Goal: Task Accomplishment & Management: Use online tool/utility

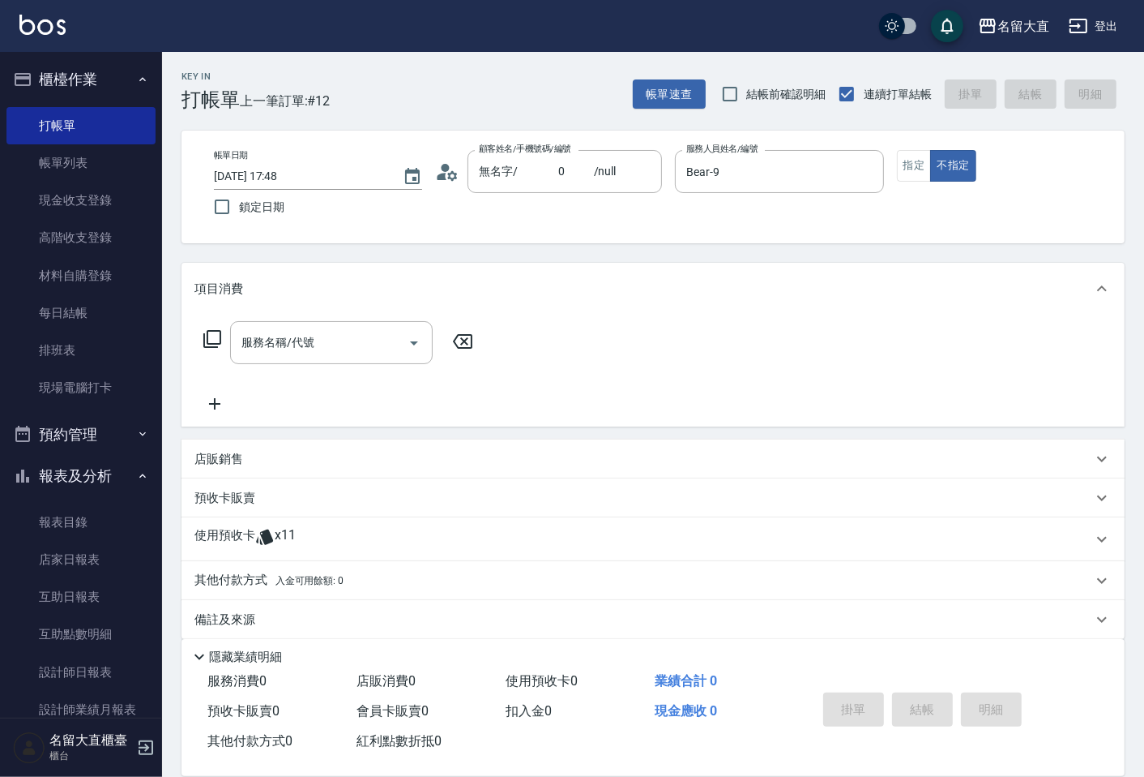
click at [214, 336] on icon at bounding box center [212, 338] width 19 height 19
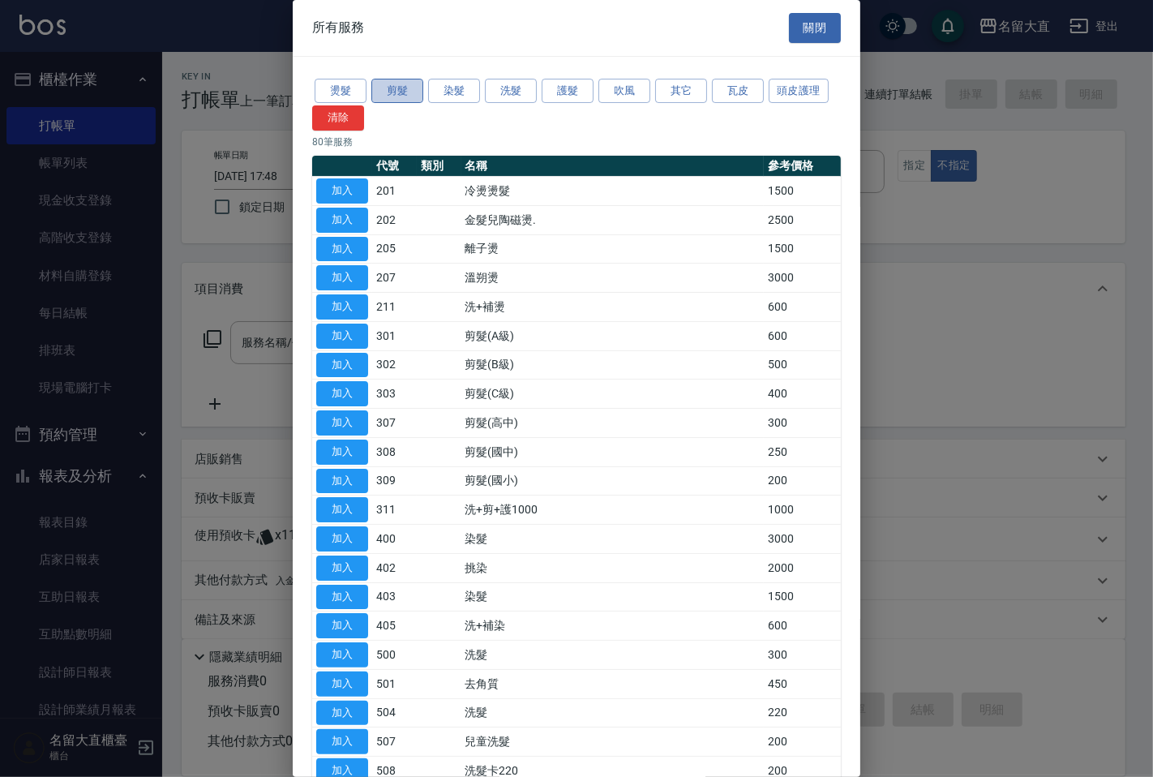
click at [402, 92] on button "剪髮" at bounding box center [397, 91] width 52 height 25
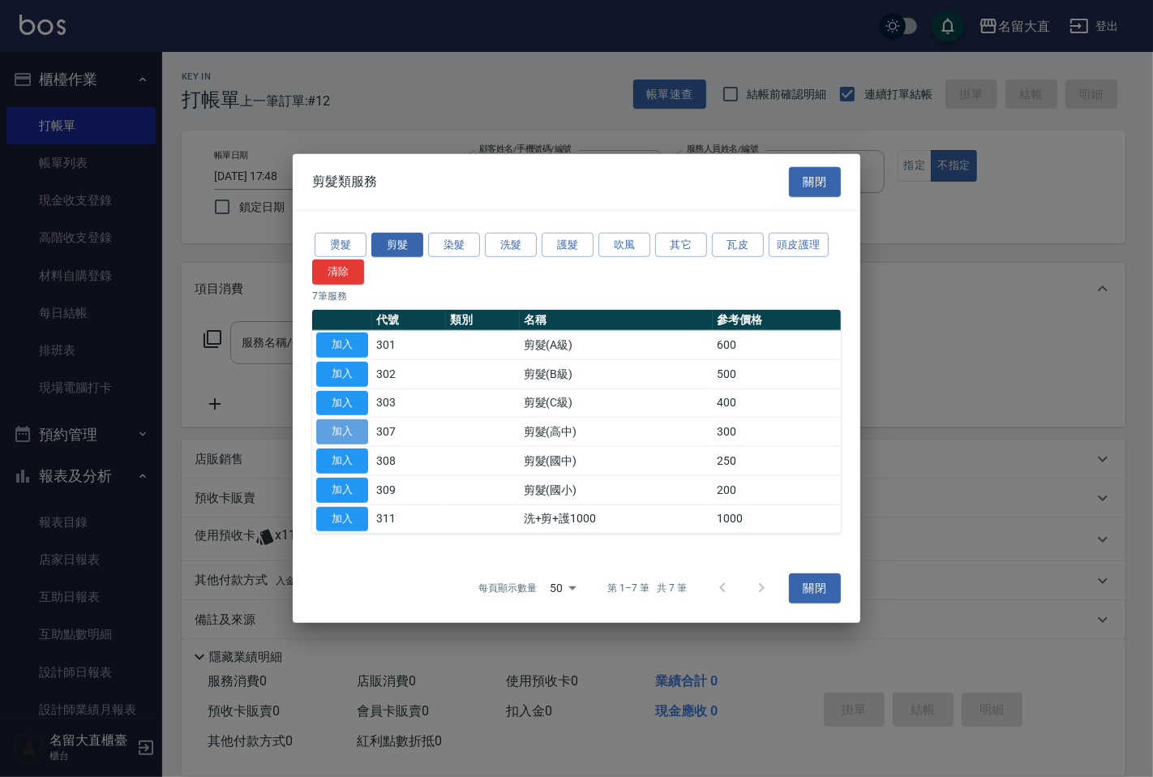
click at [336, 425] on button "加入" at bounding box center [342, 431] width 52 height 25
type input "剪髮(高中)(307)"
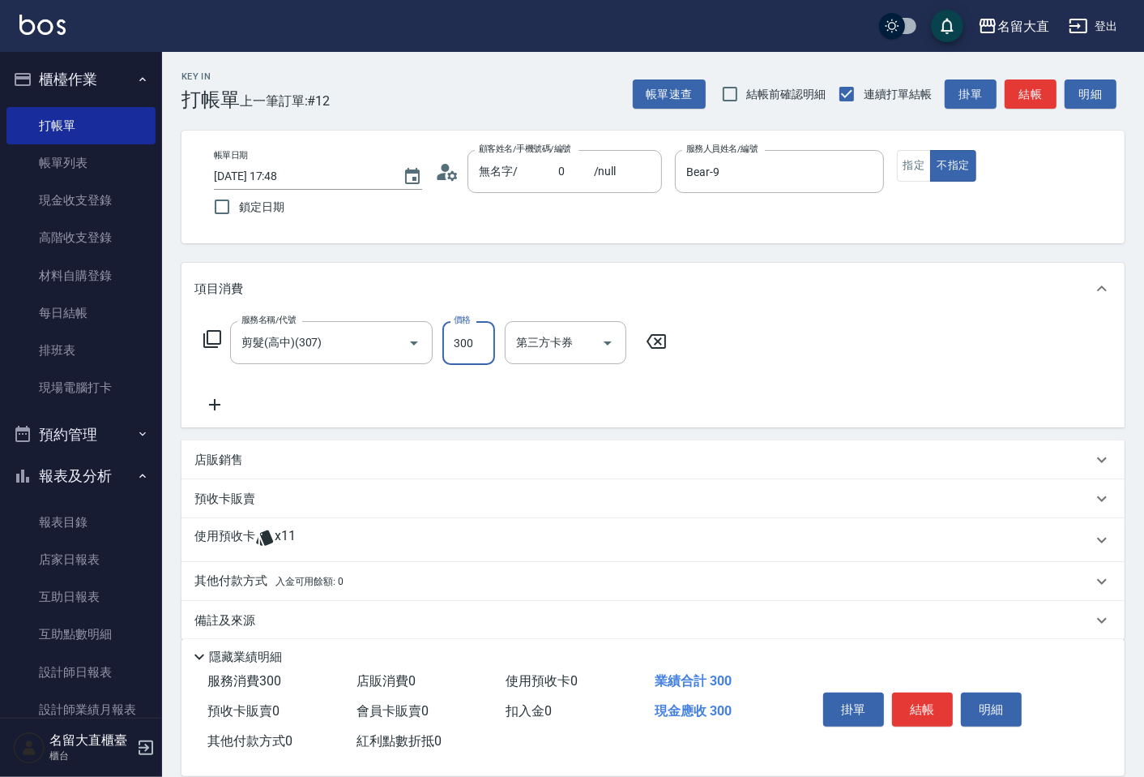
click at [458, 338] on input "300" at bounding box center [469, 343] width 53 height 44
type input "350"
click at [1020, 92] on button "結帳" at bounding box center [1031, 94] width 52 height 30
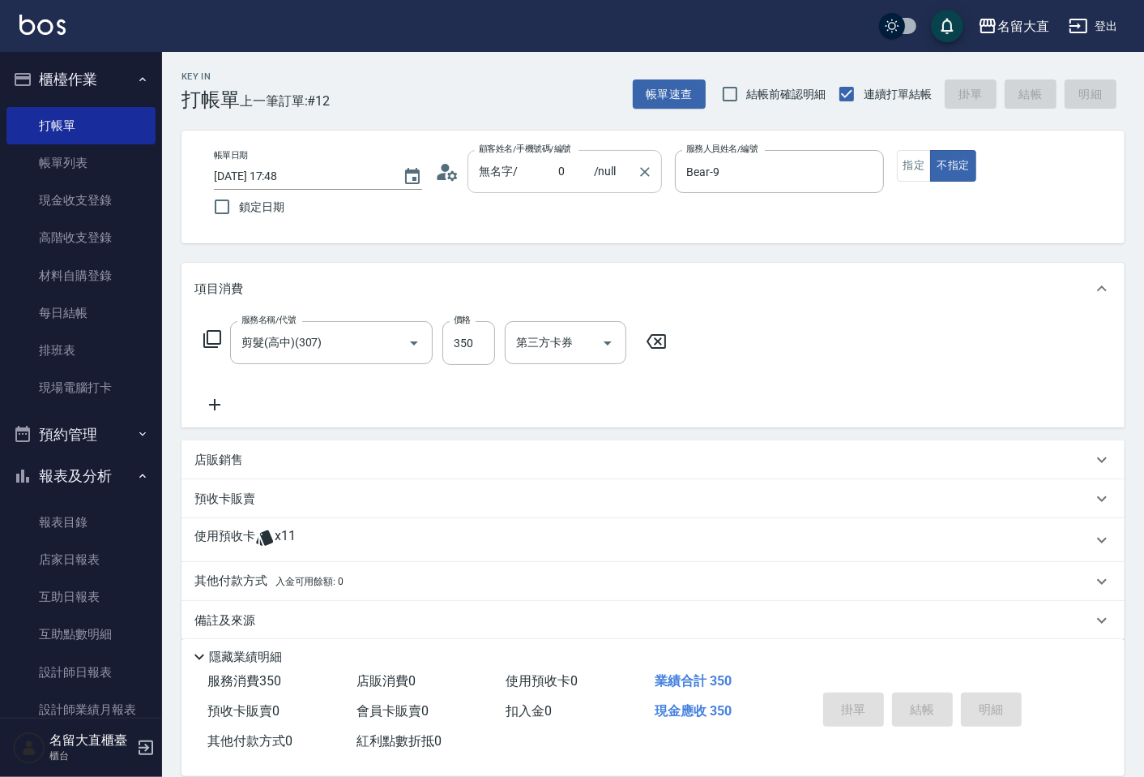
type input "[DATE] 18:28"
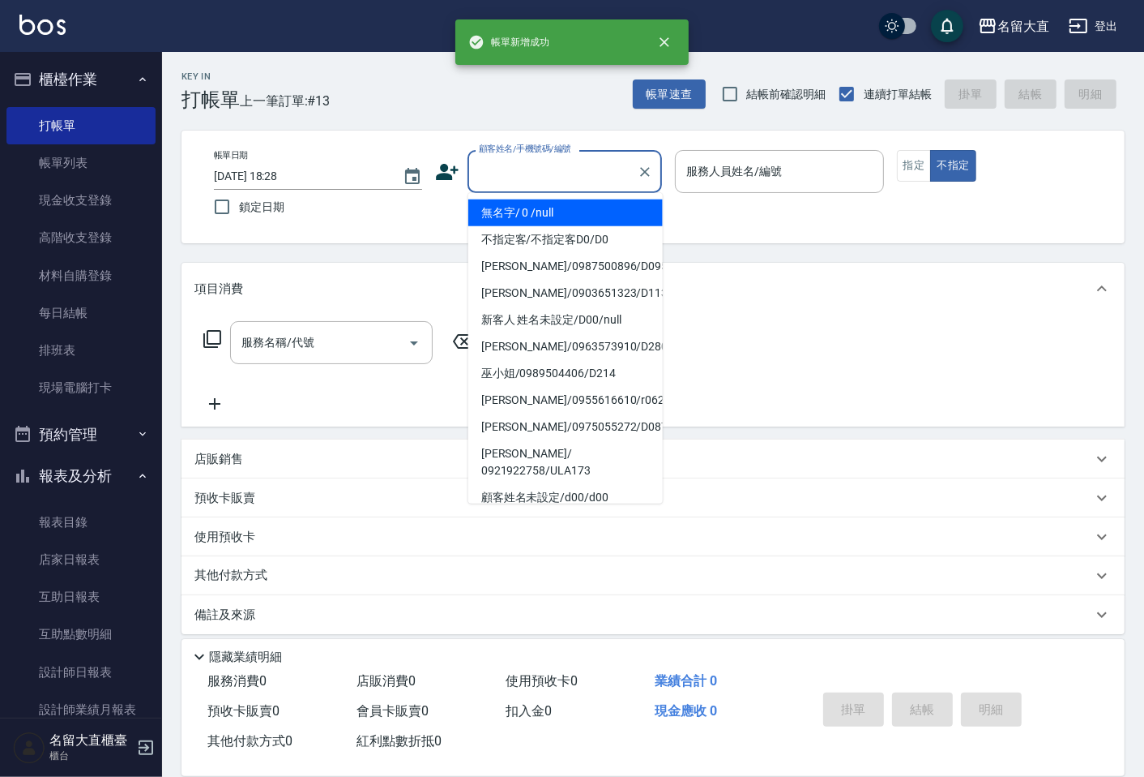
click at [503, 167] on input "顧客姓名/手機號碼/編號" at bounding box center [553, 171] width 156 height 28
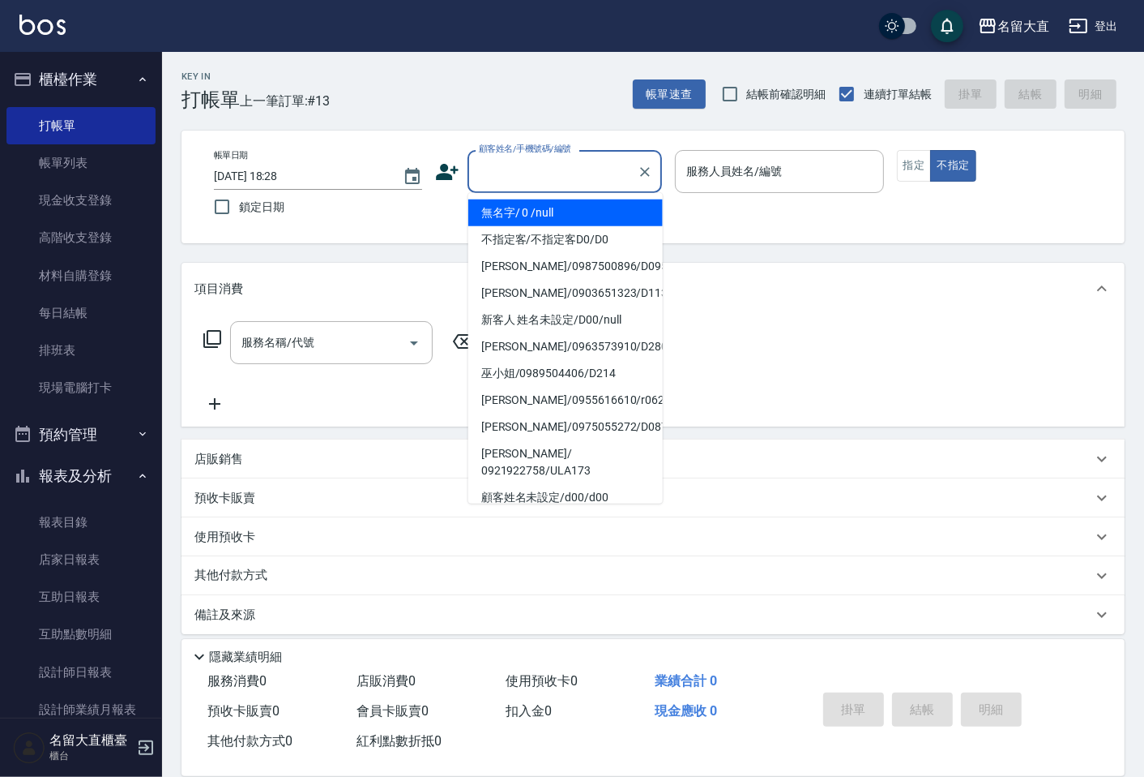
click at [528, 207] on li "無名字/ 0 /null" at bounding box center [565, 212] width 195 height 27
type input "無名字/ 0 /null"
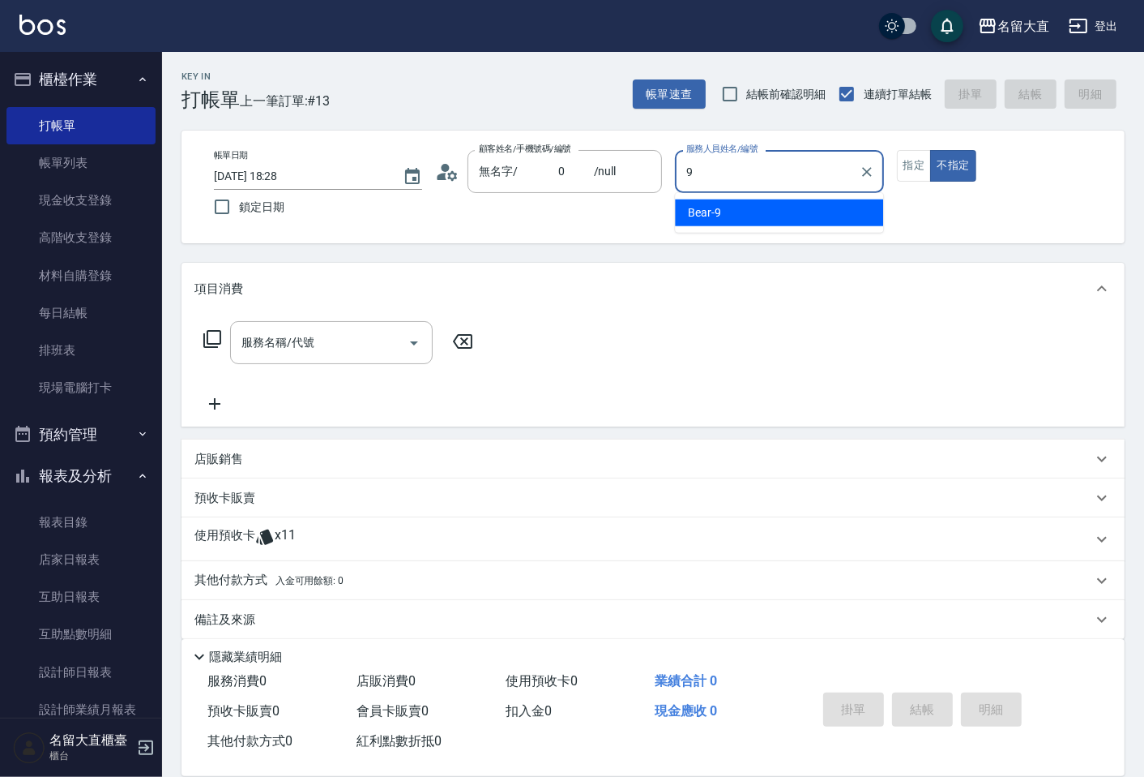
type input "Bear-9"
type button "false"
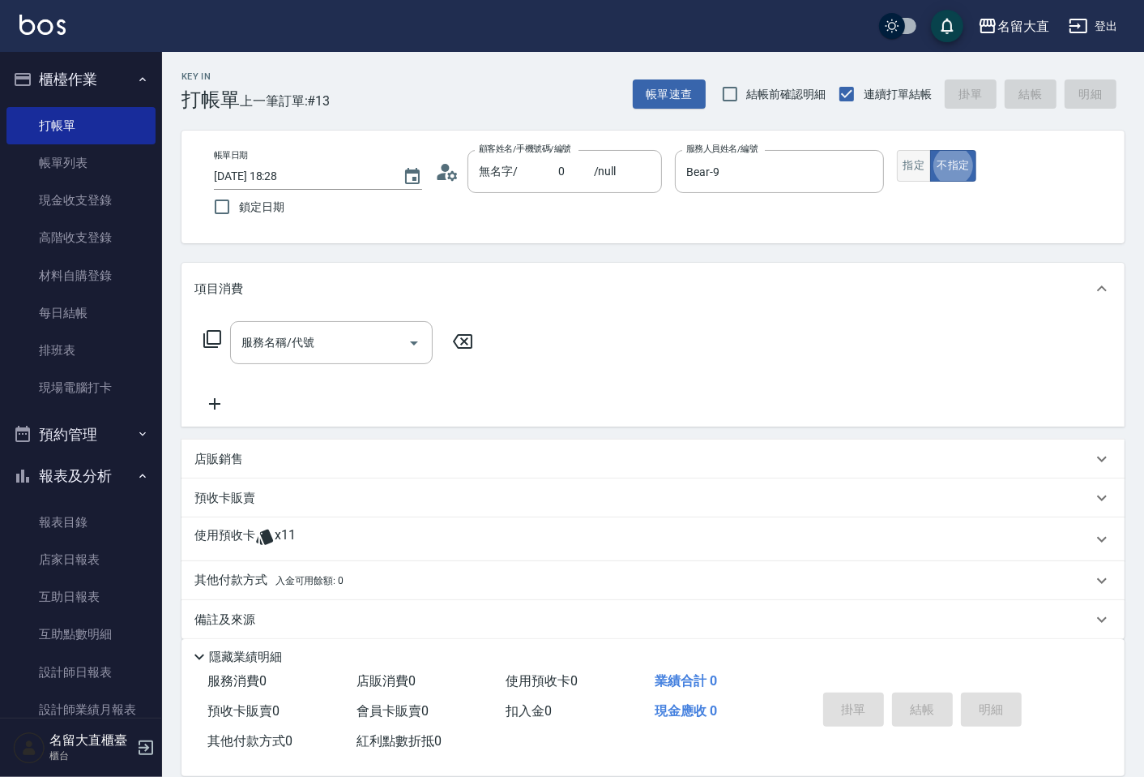
click at [913, 165] on button "指定" at bounding box center [914, 166] width 35 height 32
click at [207, 335] on icon at bounding box center [212, 339] width 18 height 18
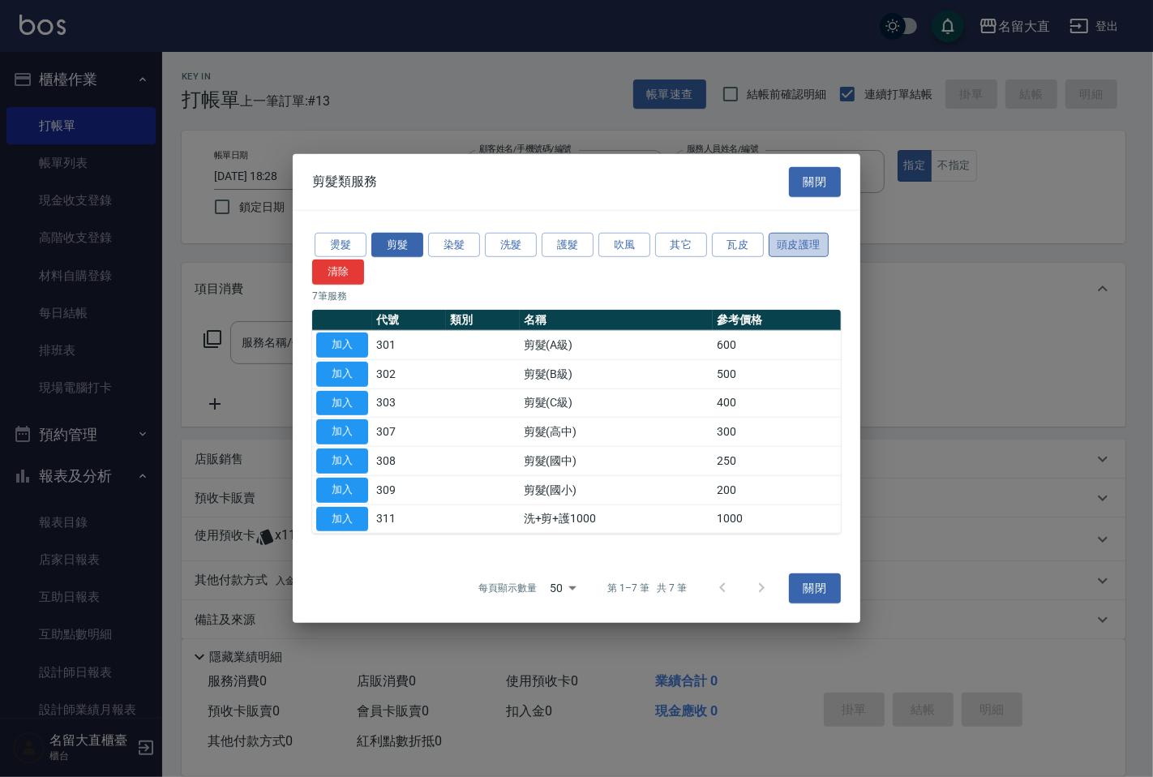
click at [781, 244] on button "頭皮護理" at bounding box center [798, 244] width 60 height 25
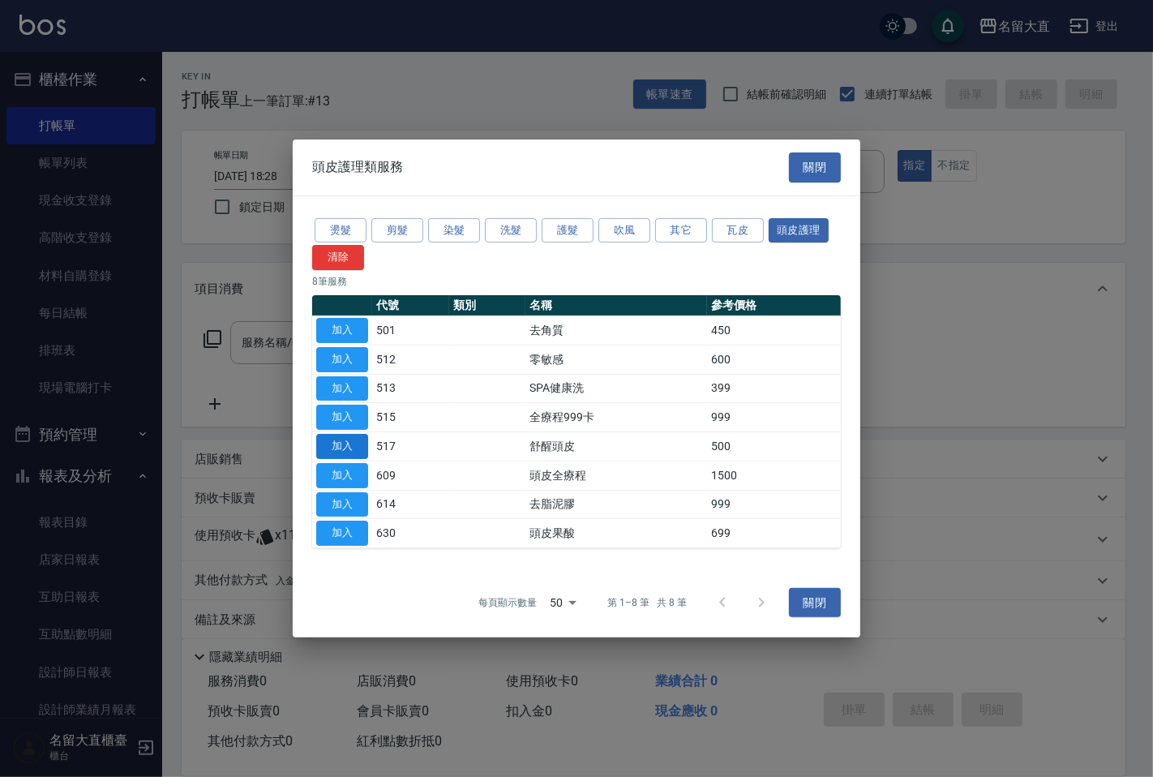
click at [354, 447] on button "加入" at bounding box center [342, 446] width 52 height 25
type input "舒醒頭皮(517)"
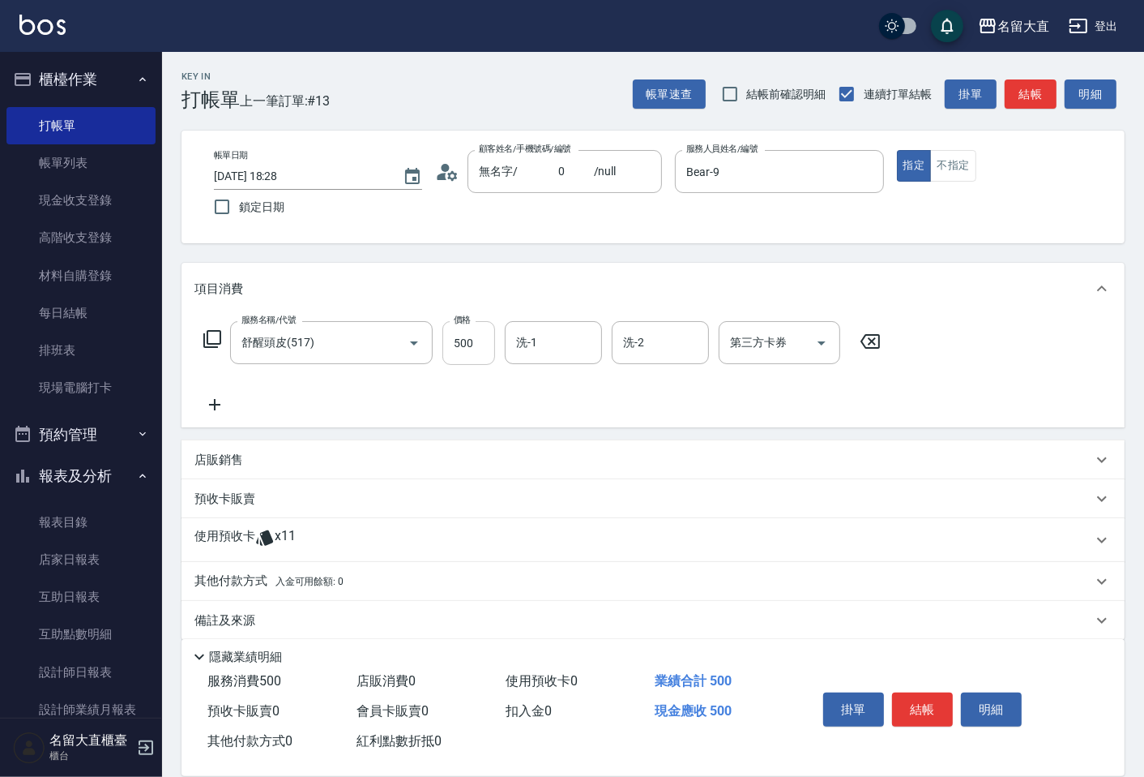
click at [479, 344] on input "500" at bounding box center [469, 343] width 53 height 44
type input "600"
click at [557, 349] on input "洗-1" at bounding box center [553, 342] width 83 height 28
click at [547, 379] on span "詩雅 -20" at bounding box center [569, 383] width 102 height 17
type input "詩雅-20"
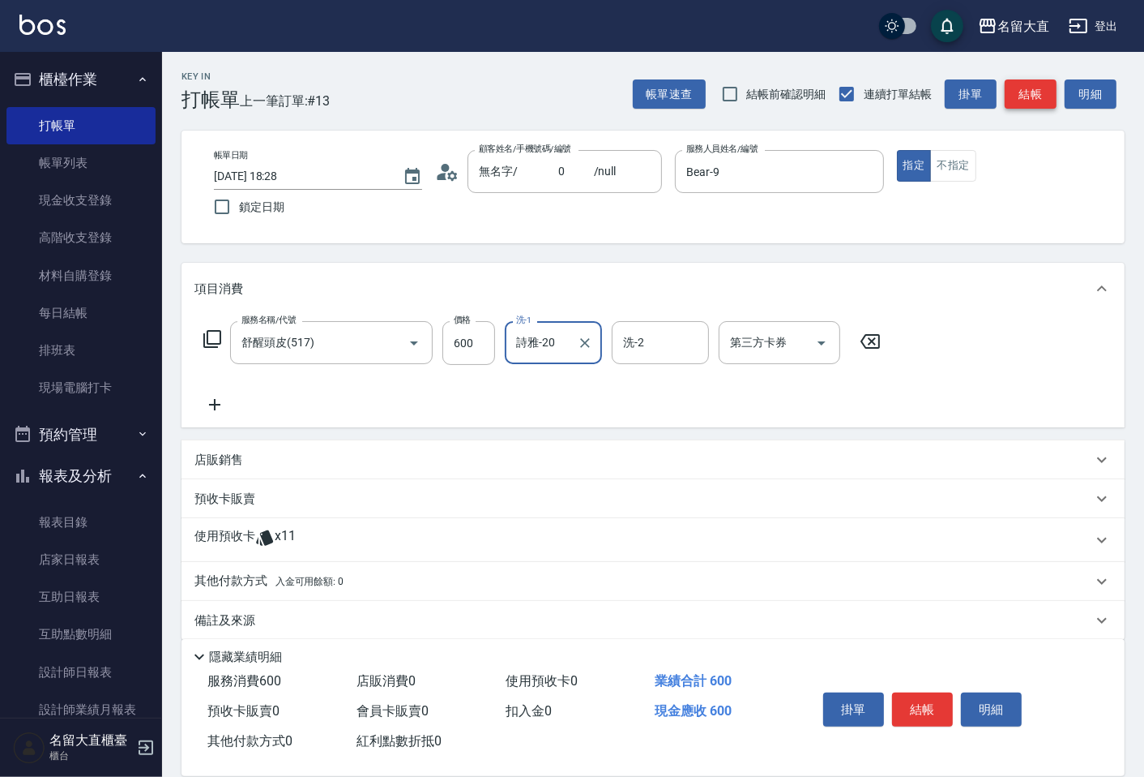
click at [1035, 93] on button "結帳" at bounding box center [1031, 94] width 52 height 30
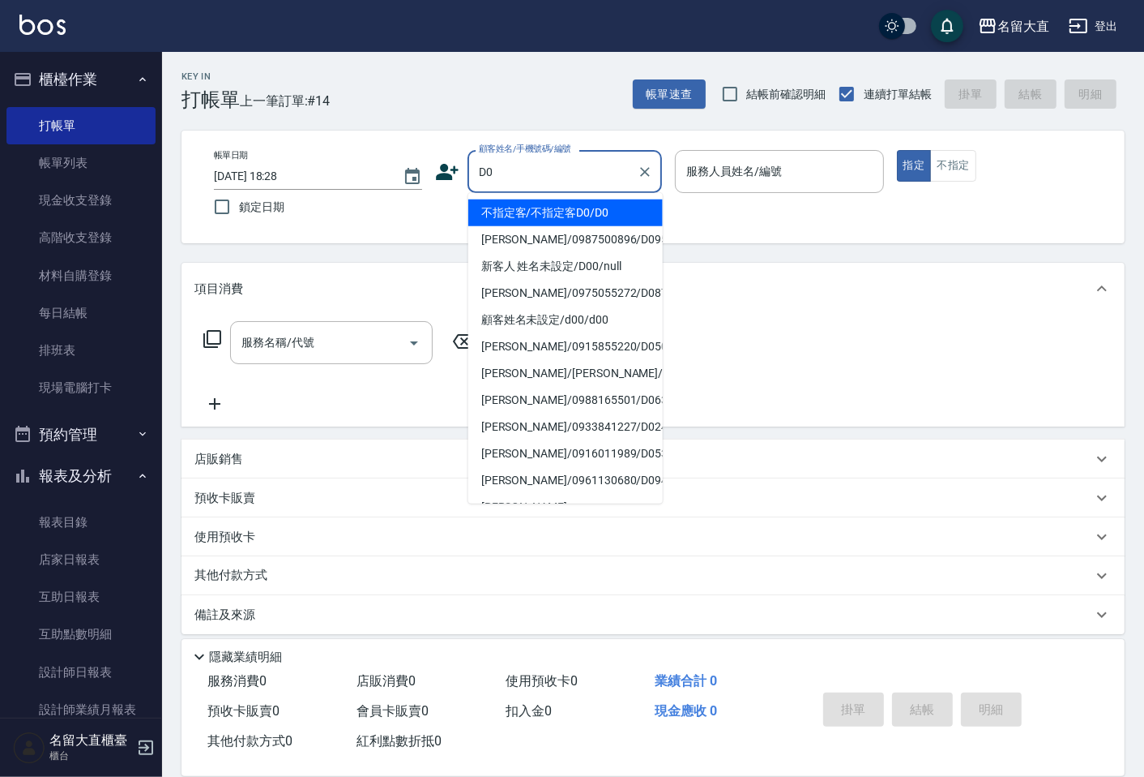
type input "不指定客/不指定客D0/D0"
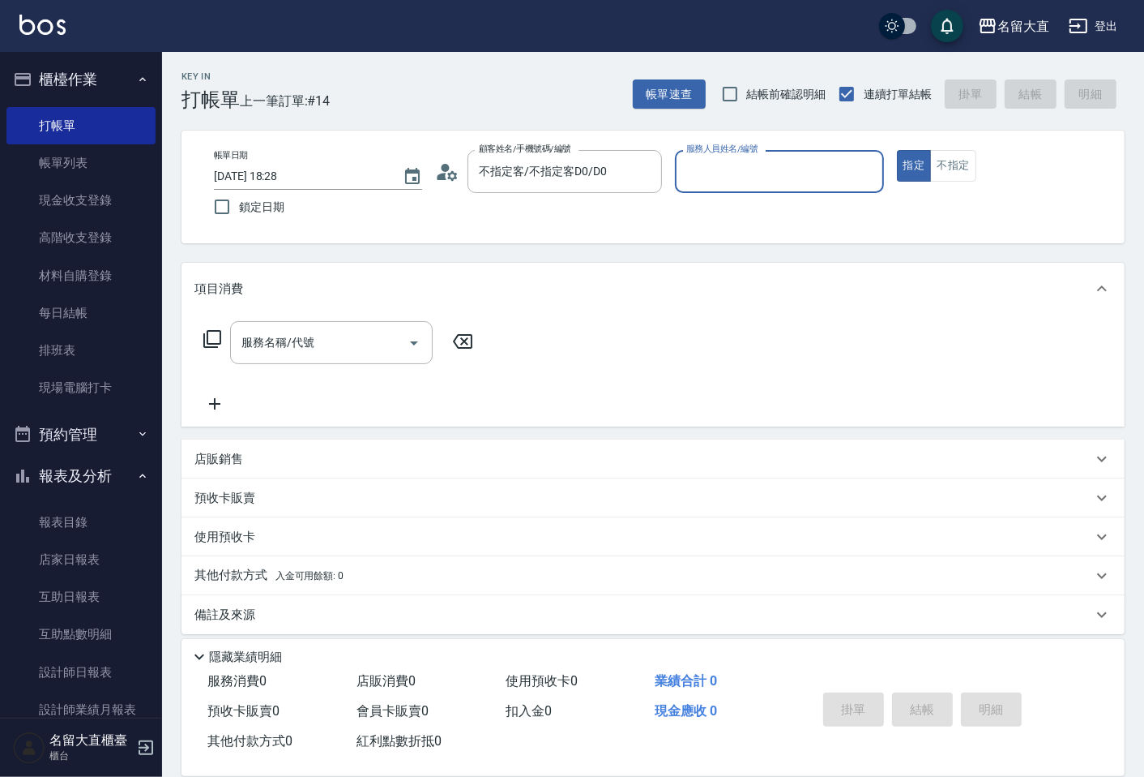
type input "[PERSON_NAME]3"
click at [897, 150] on button "指定" at bounding box center [914, 166] width 35 height 32
type button "true"
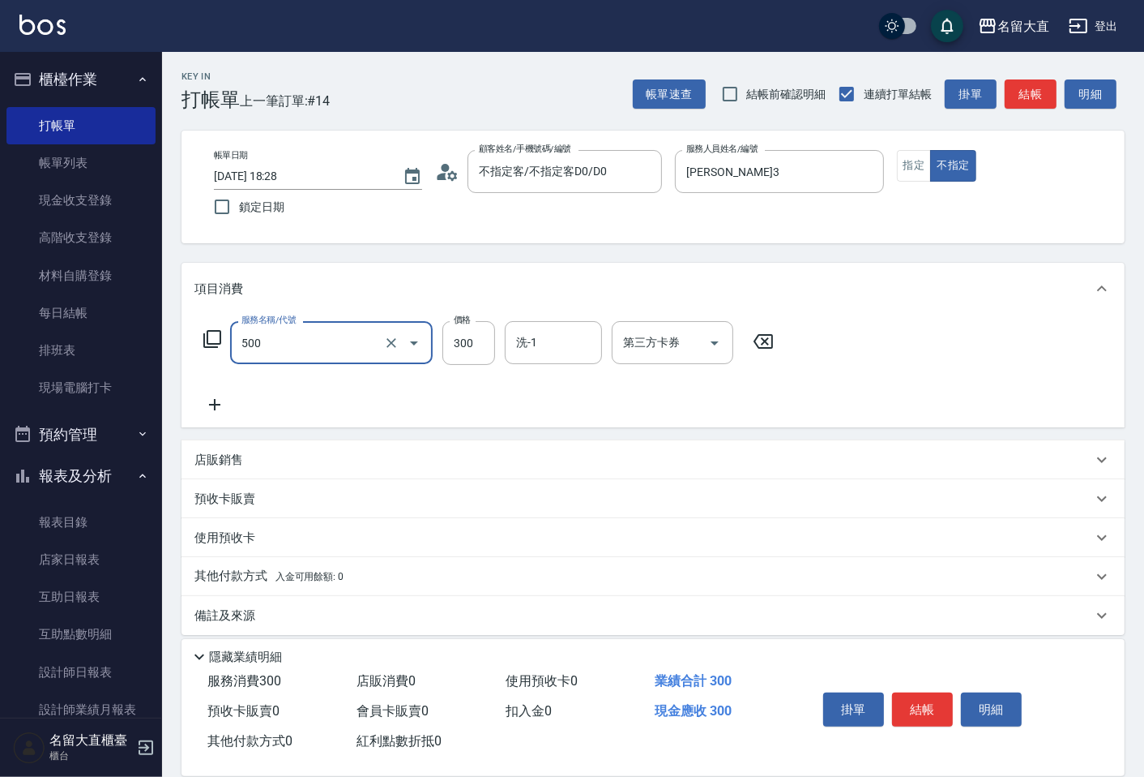
type input "洗髮(500)"
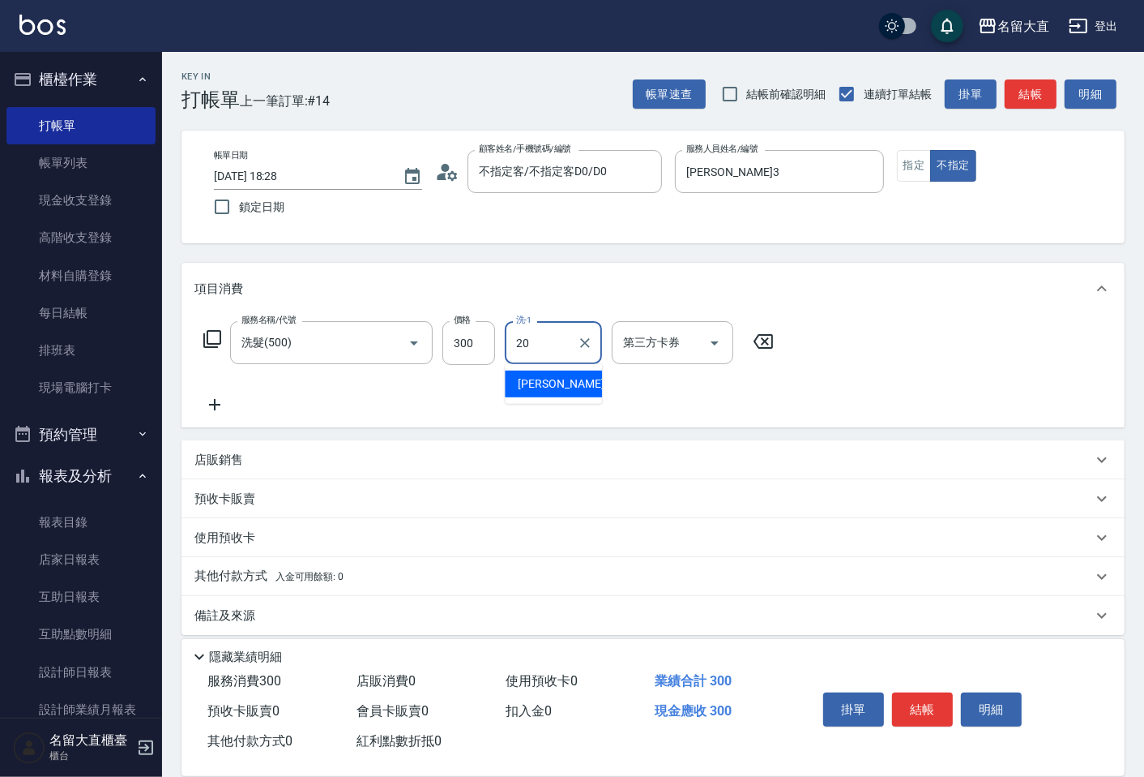
type input "詩雅-20"
click at [1055, 93] on button "結帳" at bounding box center [1031, 94] width 52 height 30
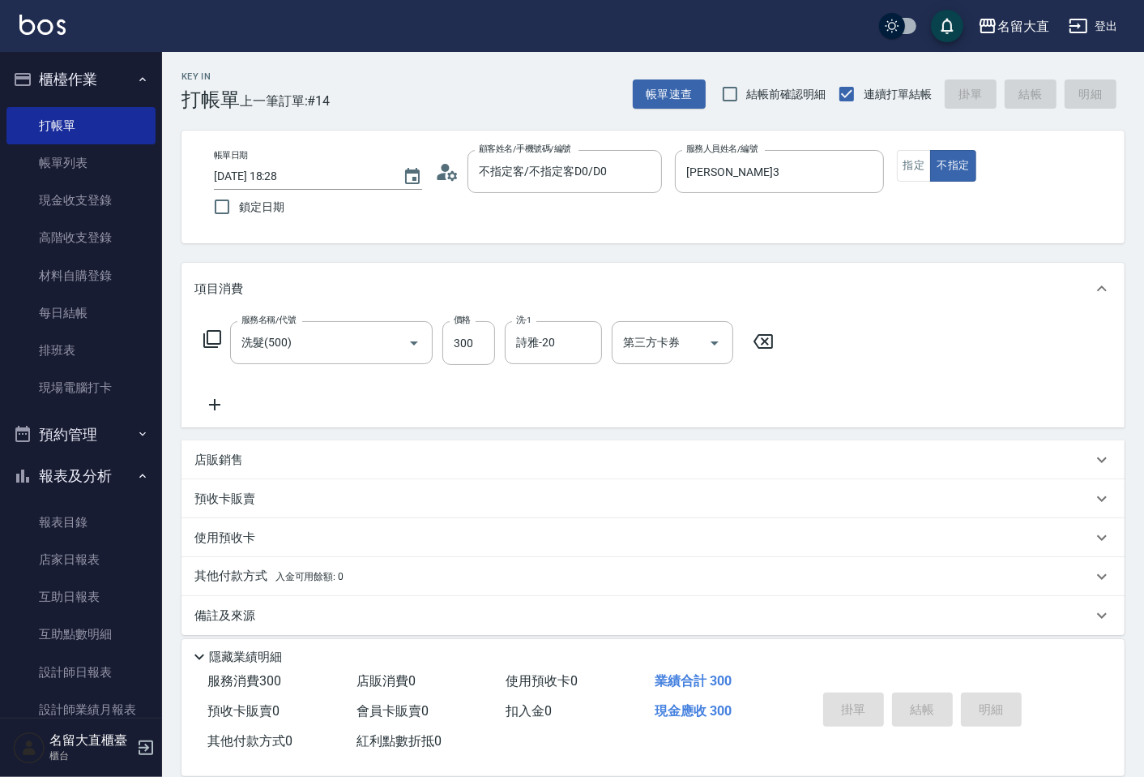
type input "[DATE] 18:40"
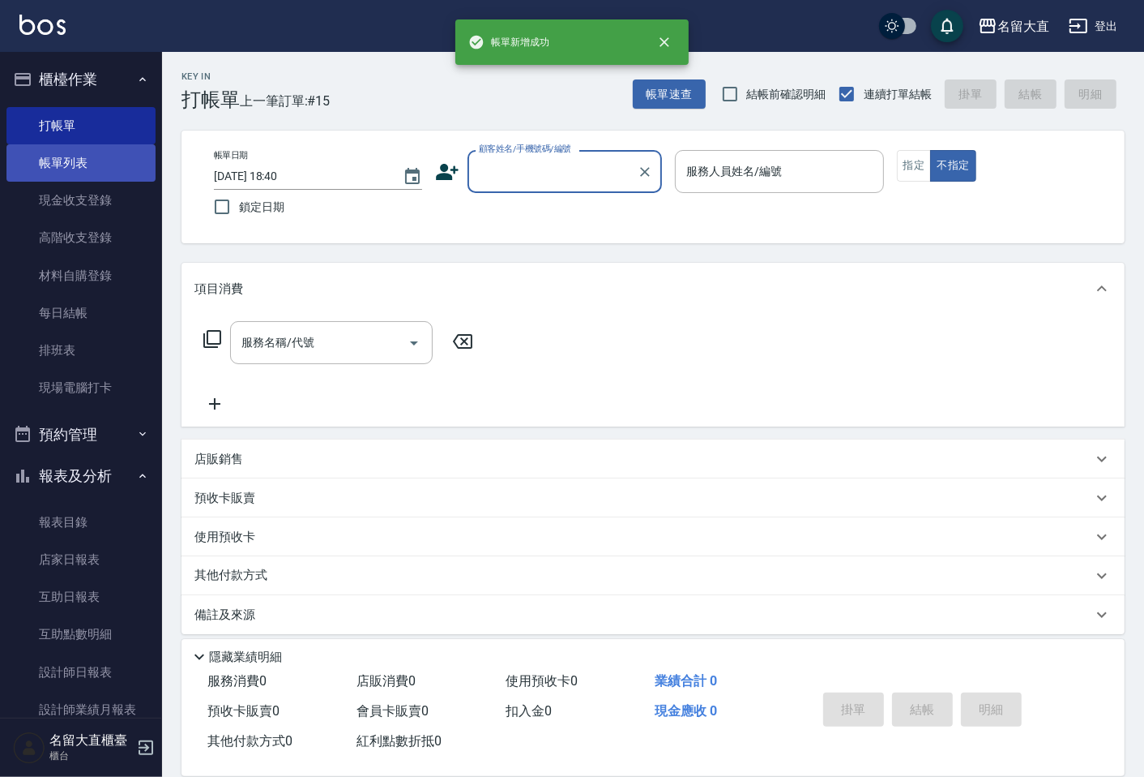
click at [75, 164] on link "帳單列表" at bounding box center [80, 162] width 149 height 37
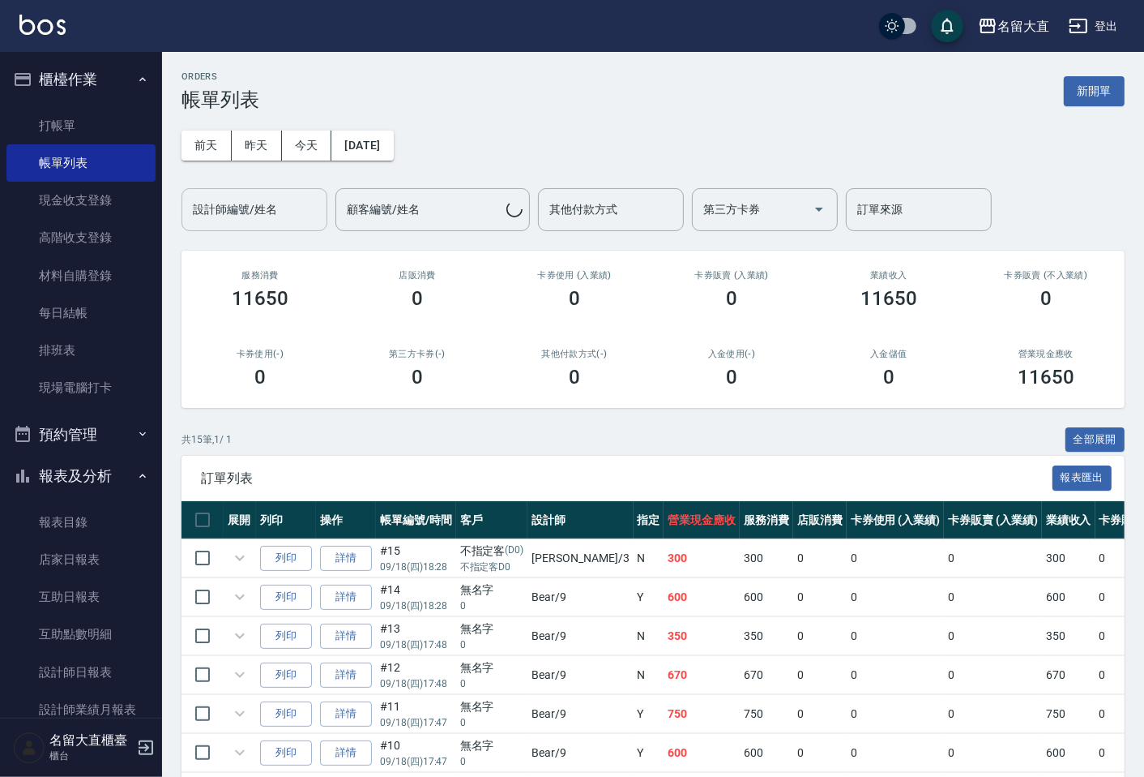
click at [256, 225] on div "設計師編號/姓名" at bounding box center [255, 209] width 146 height 43
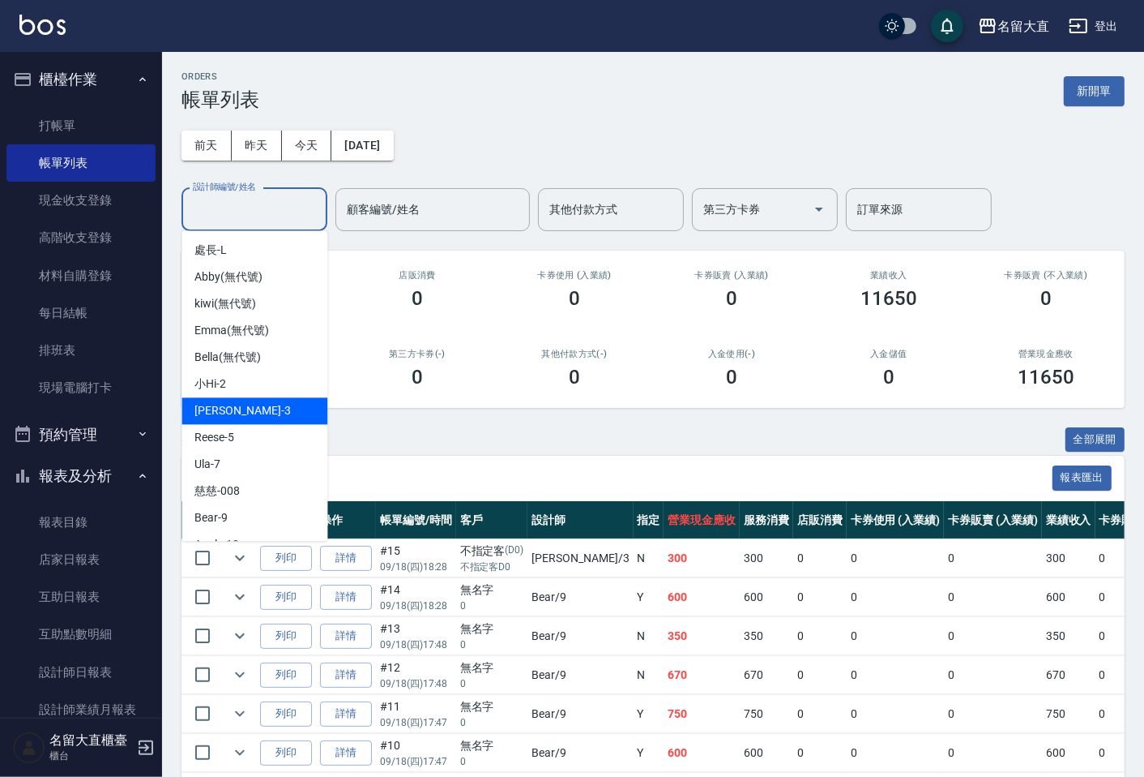
click at [228, 418] on span "[PERSON_NAME]3" at bounding box center [243, 410] width 96 height 17
type input "[PERSON_NAME]3"
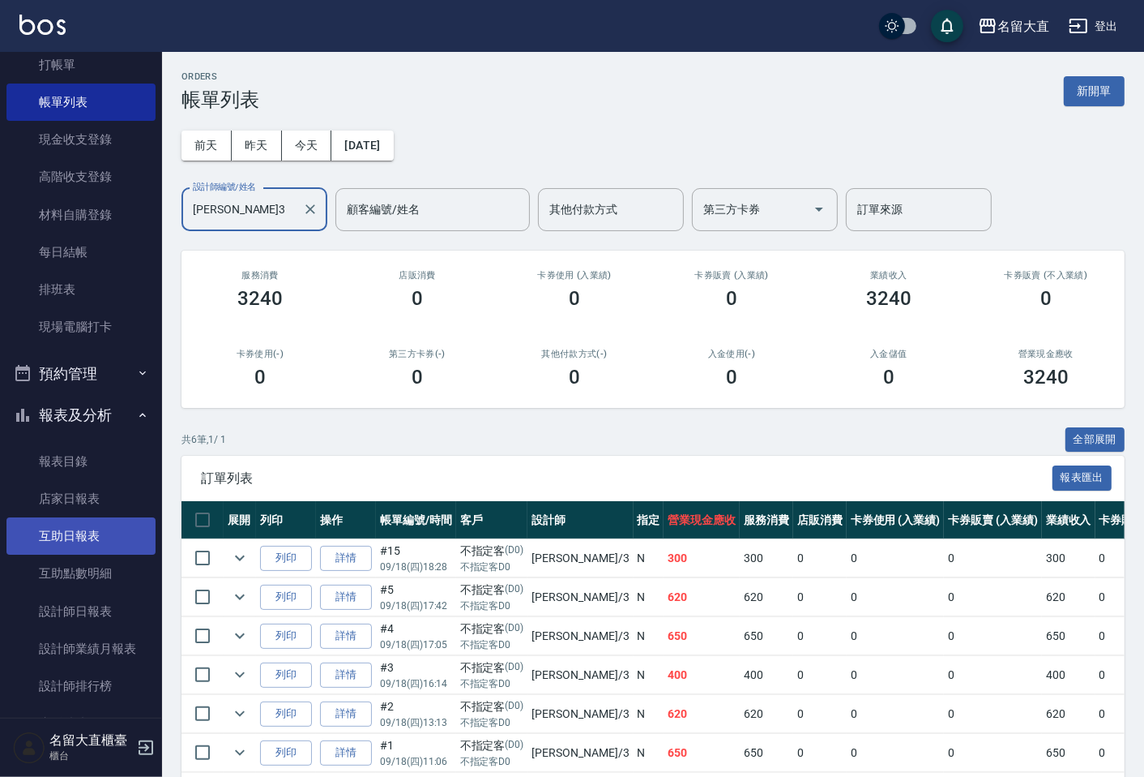
scroll to position [90, 0]
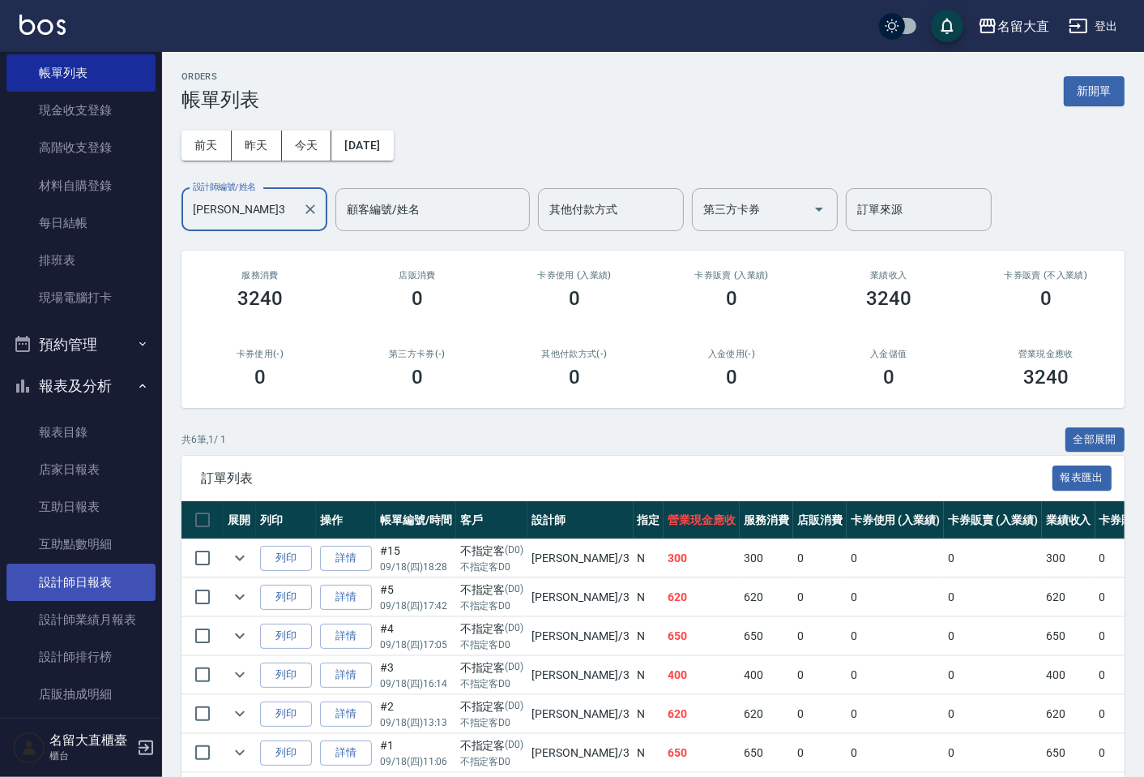
click at [71, 574] on link "設計師日報表" at bounding box center [80, 581] width 149 height 37
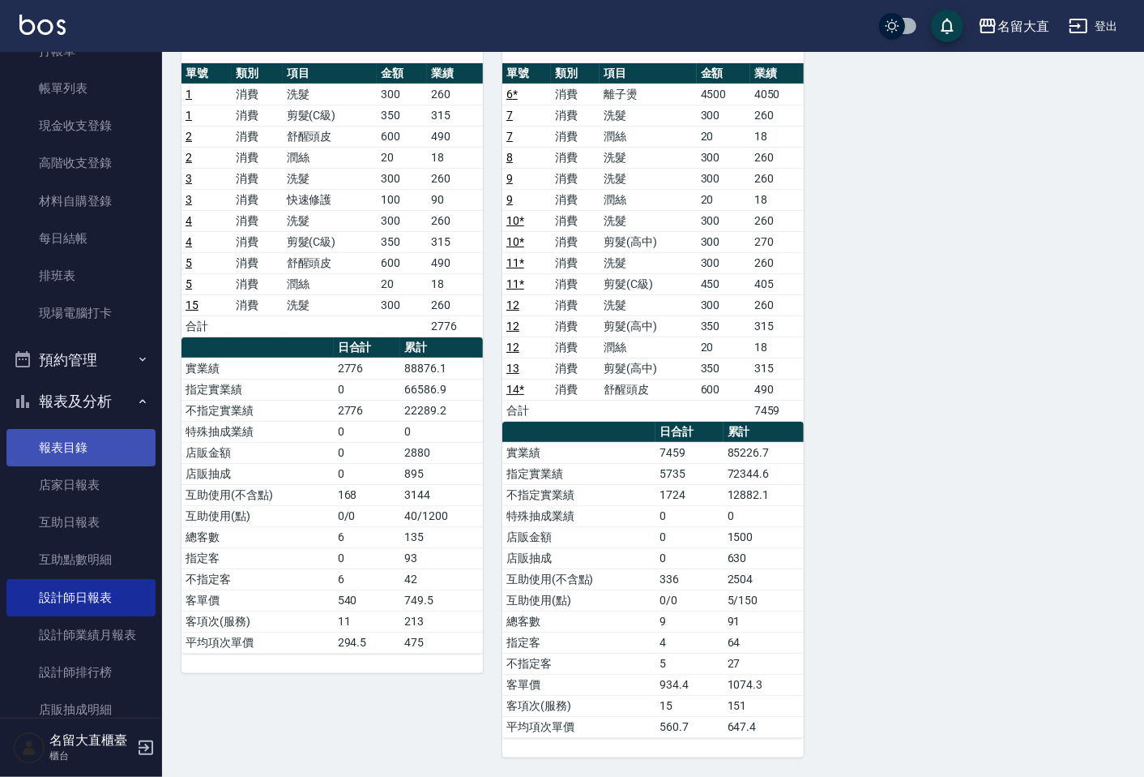
scroll to position [193, 0]
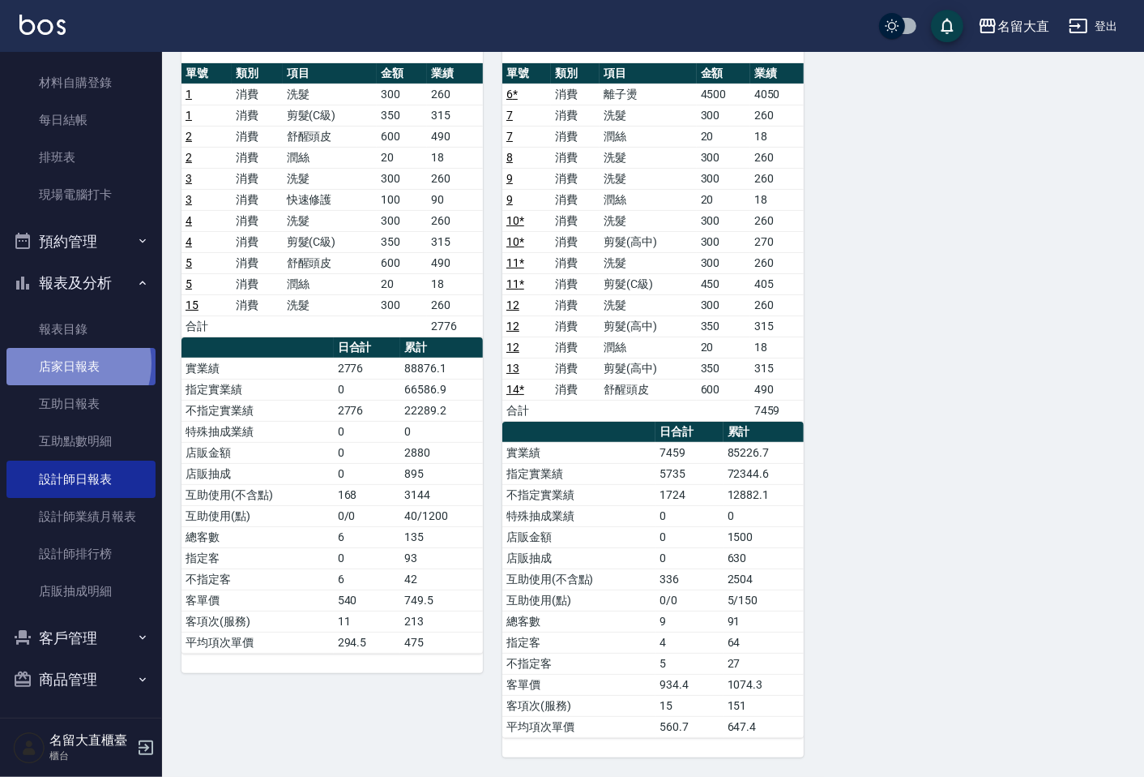
click at [67, 362] on link "店家日報表" at bounding box center [80, 366] width 149 height 37
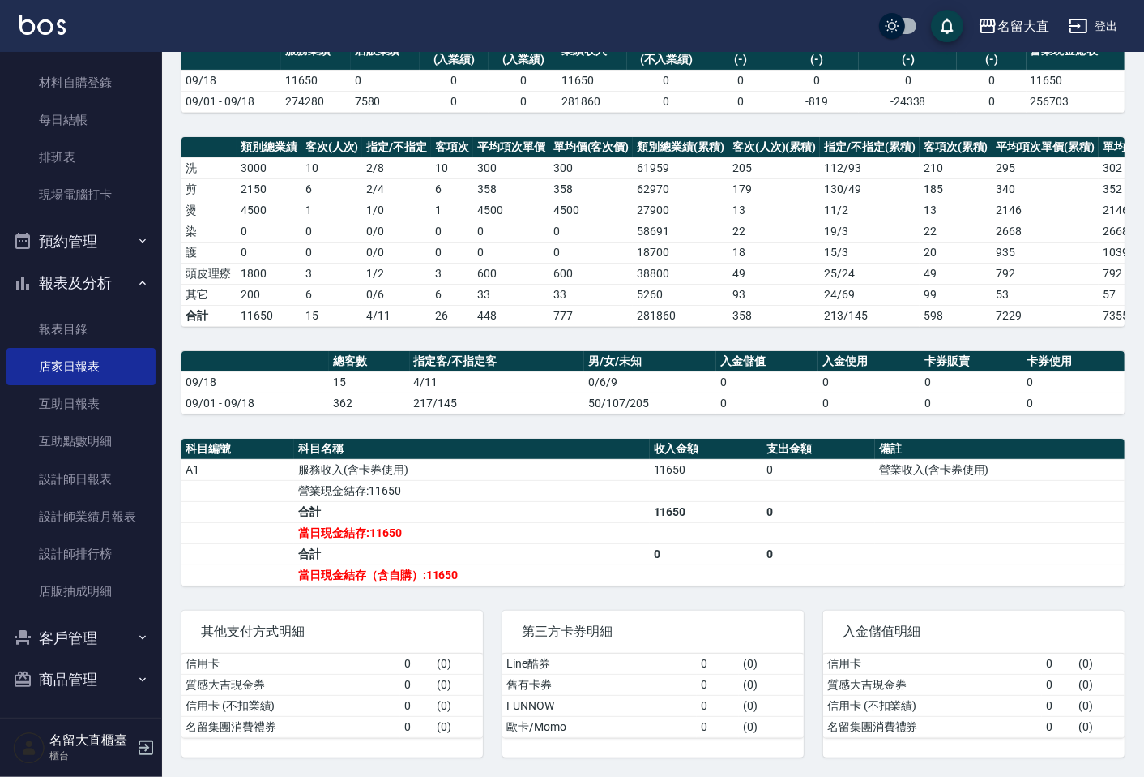
scroll to position [162, 0]
drag, startPoint x: 489, startPoint y: 589, endPoint x: 558, endPoint y: 586, distance: 69.0
click at [562, 588] on div "名留大直 [DATE] 店家日報表 列印時間： [DATE][PHONE_NUMBER]:41 Merchant Daily Report 店家日報表 [DA…" at bounding box center [653, 340] width 982 height 872
click at [552, 603] on div "第三方卡券明細 Line酷券 0 ( 0 ) 舊有卡券 0 ( 0 ) FUNNOW 0 ( 0 ) 歐卡/Momo 0 ( 0 )" at bounding box center [643, 674] width 321 height 166
